Goal: Navigation & Orientation: Find specific page/section

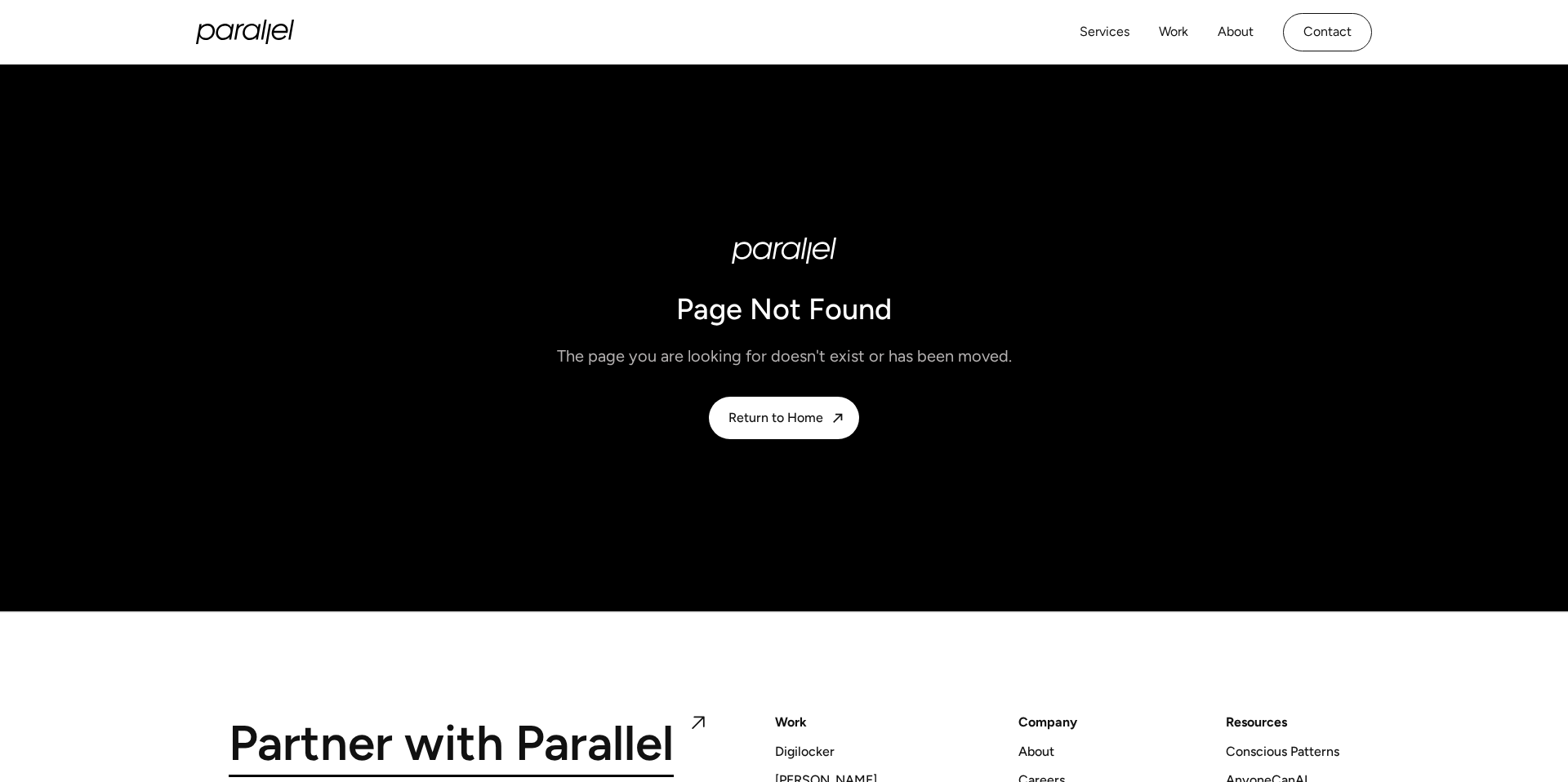
click at [257, 15] on div "Services Work About Careers Contact LinkedIn Twitter (X)" at bounding box center [784, 32] width 1175 height 65
click at [252, 24] on icon "home" at bounding box center [251, 31] width 18 height 16
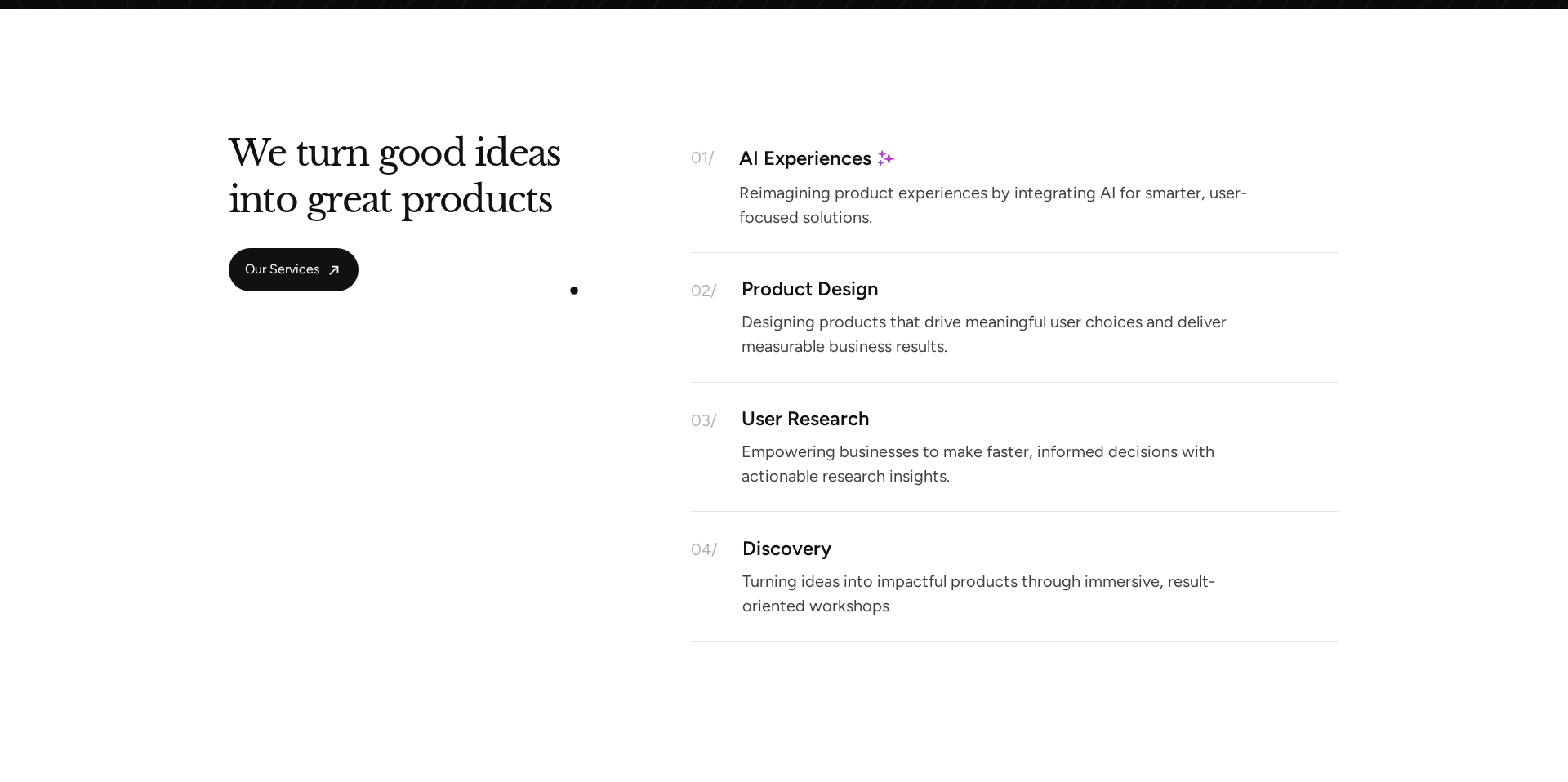
scroll to position [2287, 0]
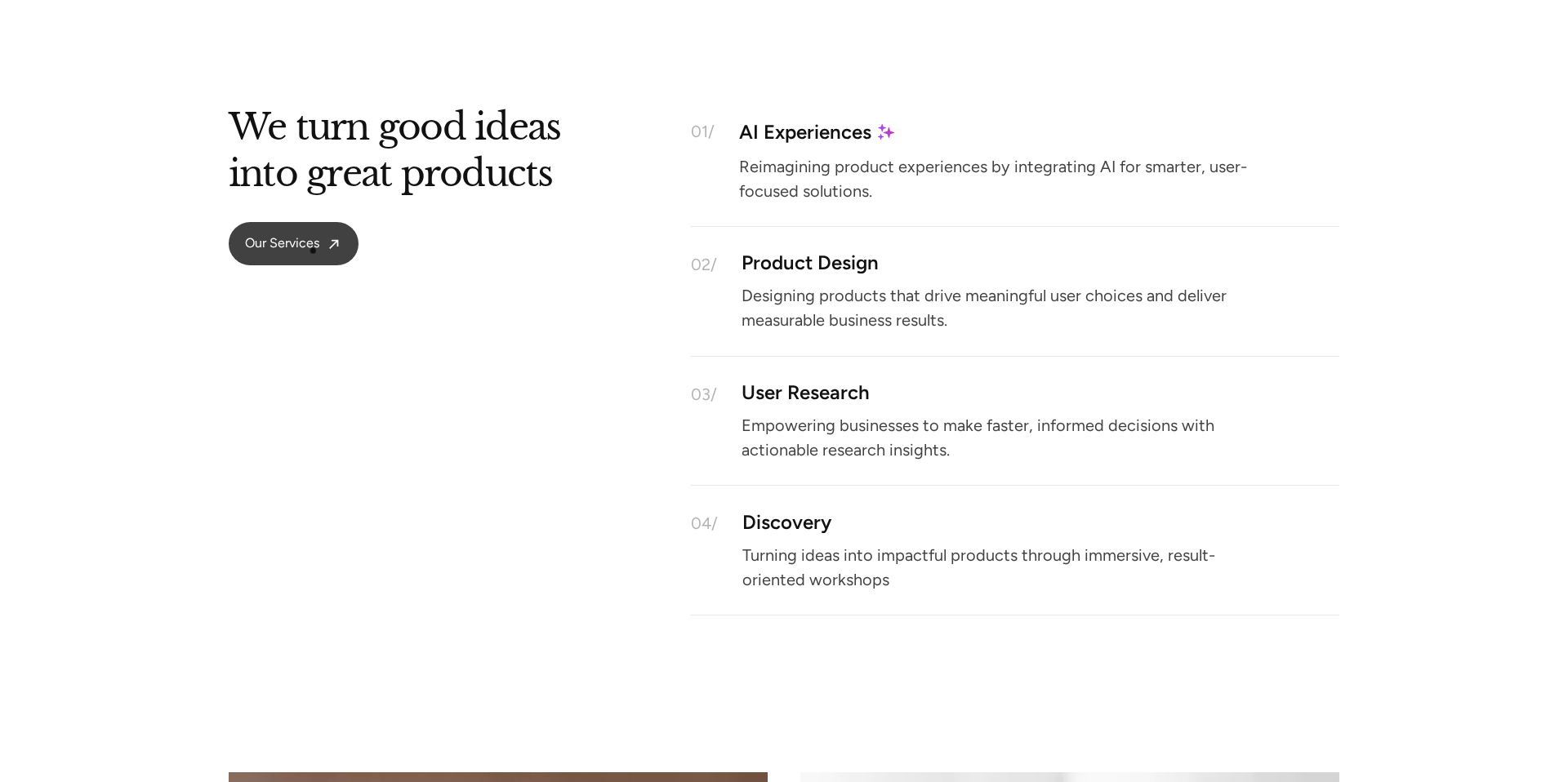
click at [313, 251] on span "Our Services" at bounding box center [282, 244] width 74 height 17
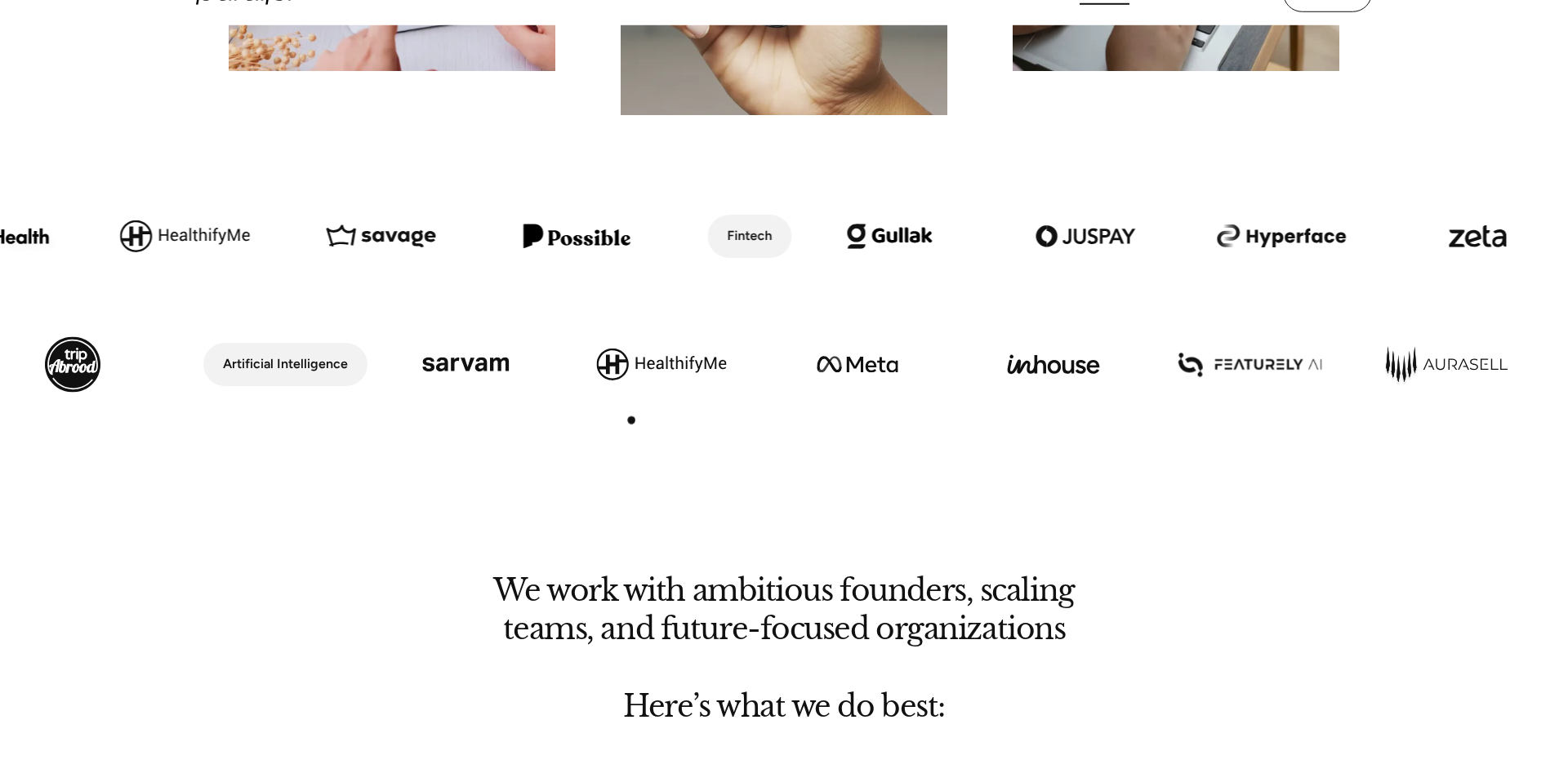
scroll to position [632, 0]
